Goal: Task Accomplishment & Management: Complete application form

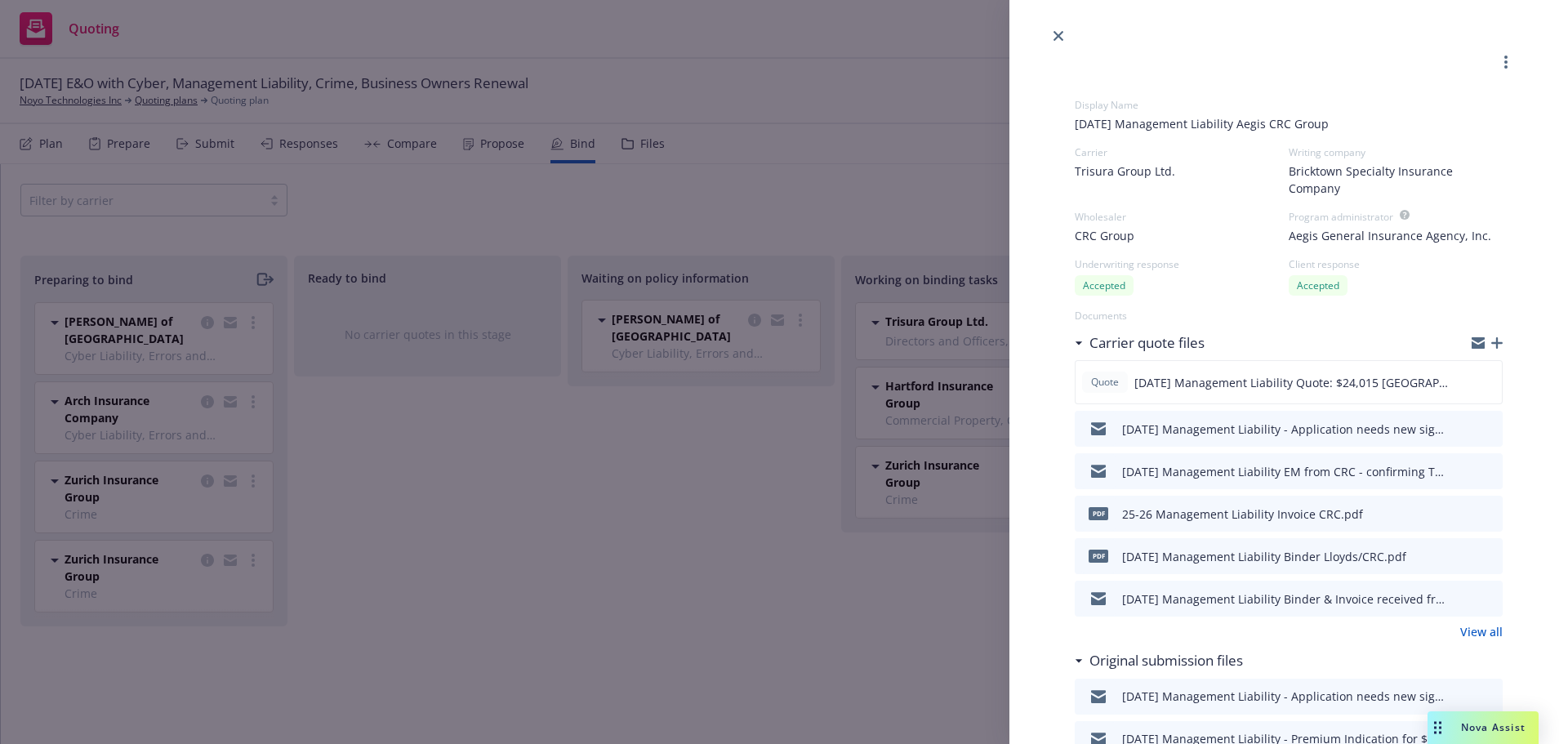
select select "CA"
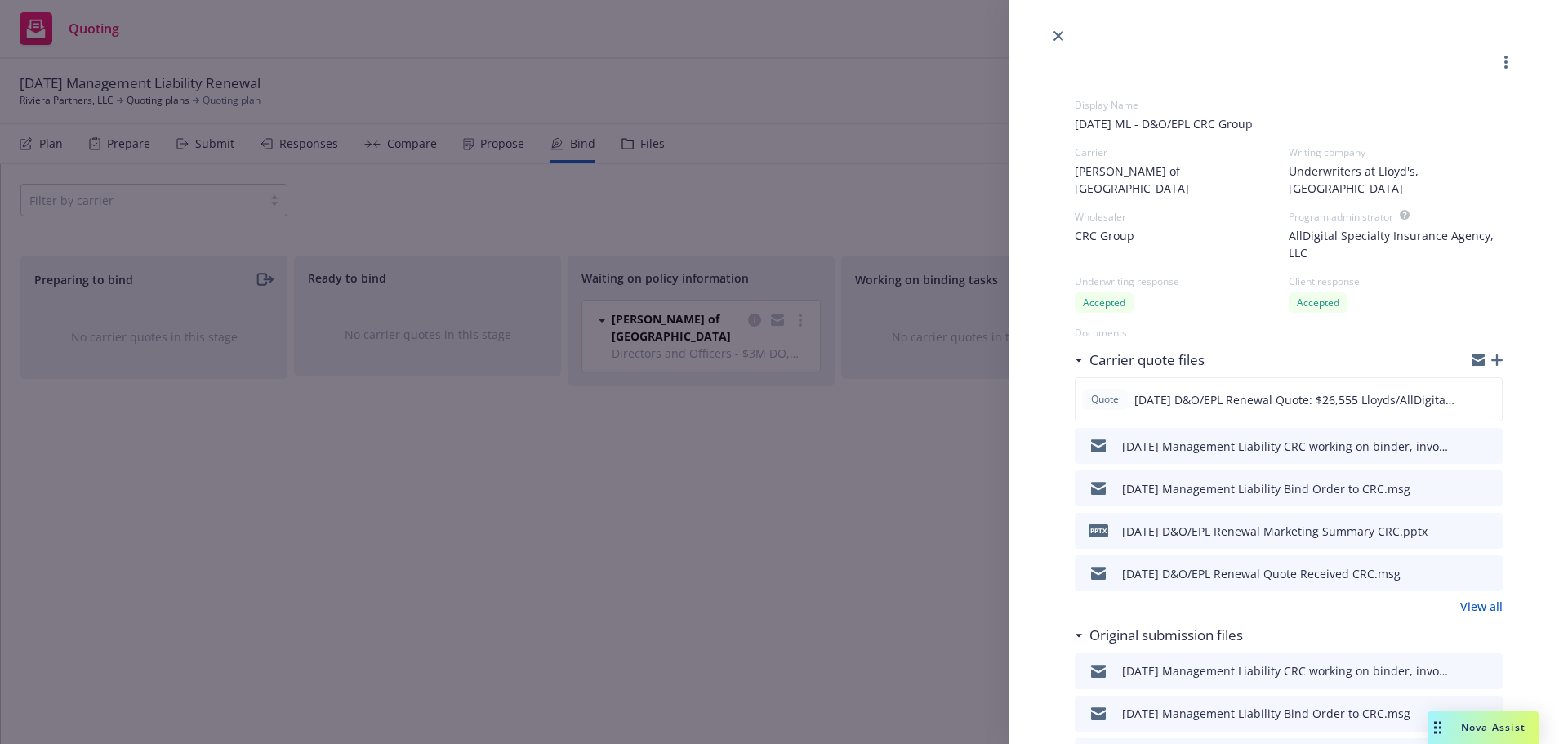
select select "CA"
